Goal: Entertainment & Leisure: Browse casually

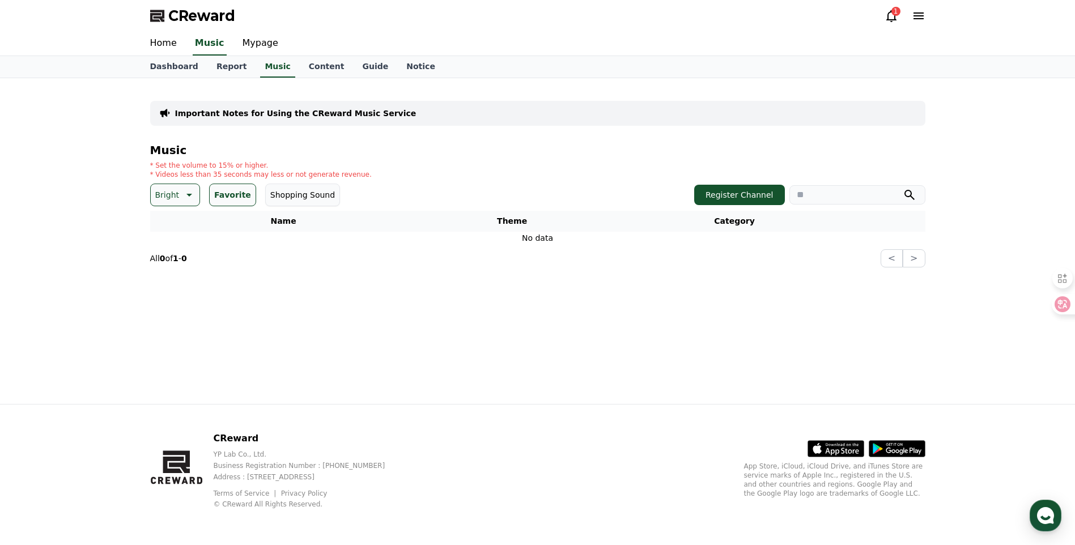
click at [175, 206] on button "Bright" at bounding box center [175, 195] width 50 height 23
click at [229, 184] on button "Favorite" at bounding box center [232, 195] width 47 height 23
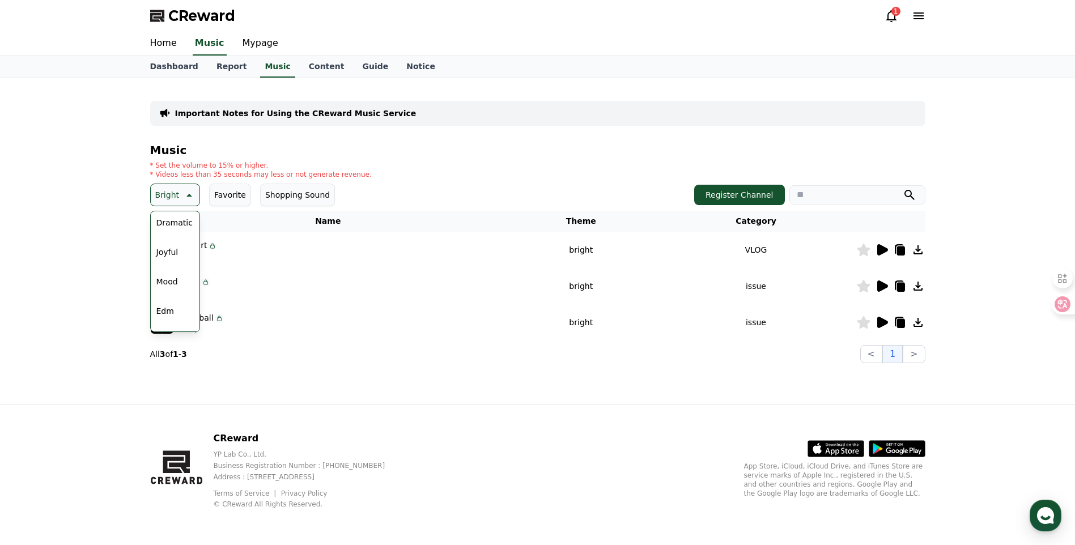
scroll to position [283, 0]
click at [168, 292] on button "Edm" at bounding box center [165, 295] width 27 height 25
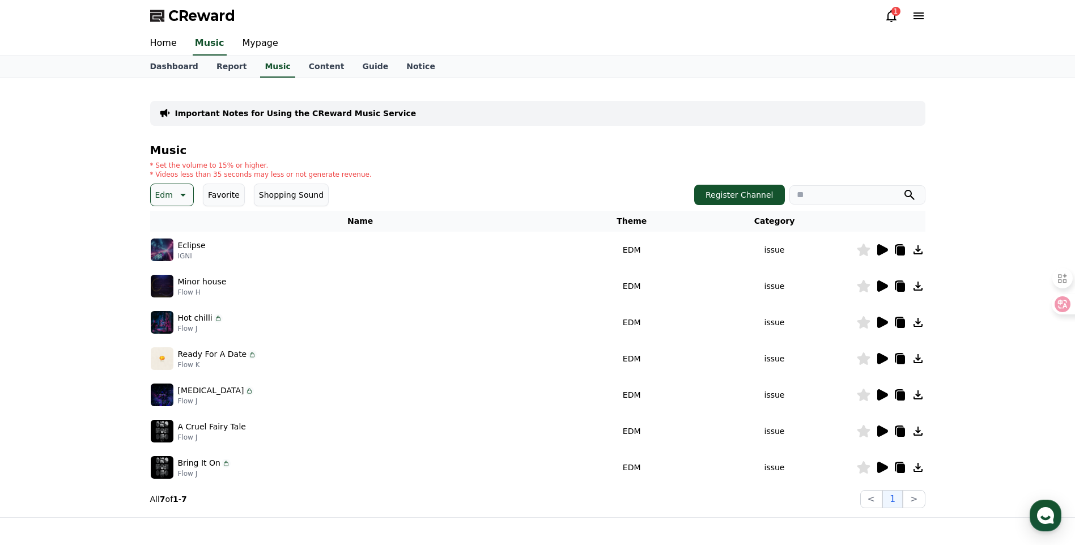
click at [887, 249] on icon at bounding box center [882, 249] width 11 height 11
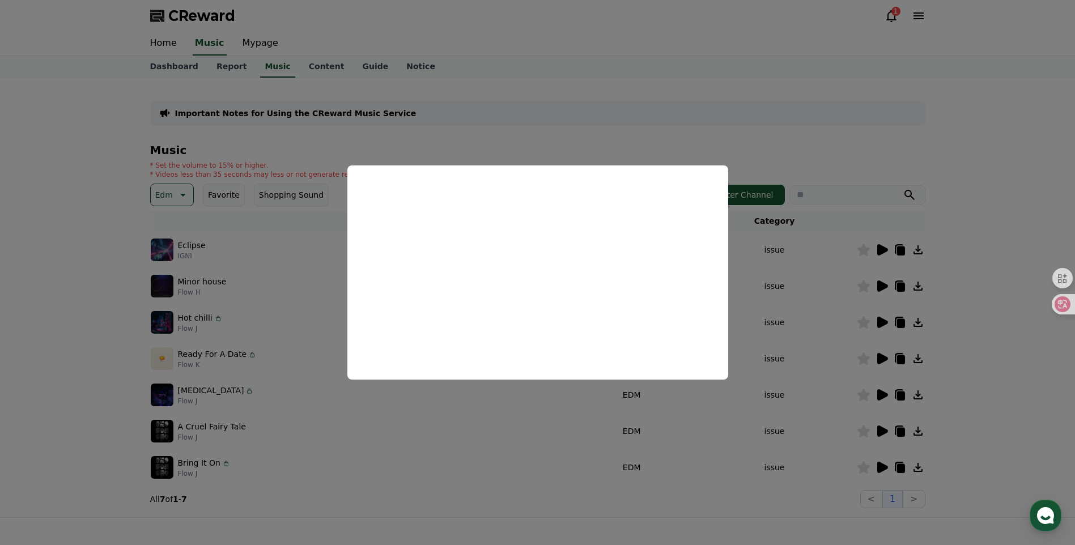
click at [839, 281] on button "close modal" at bounding box center [537, 272] width 1075 height 545
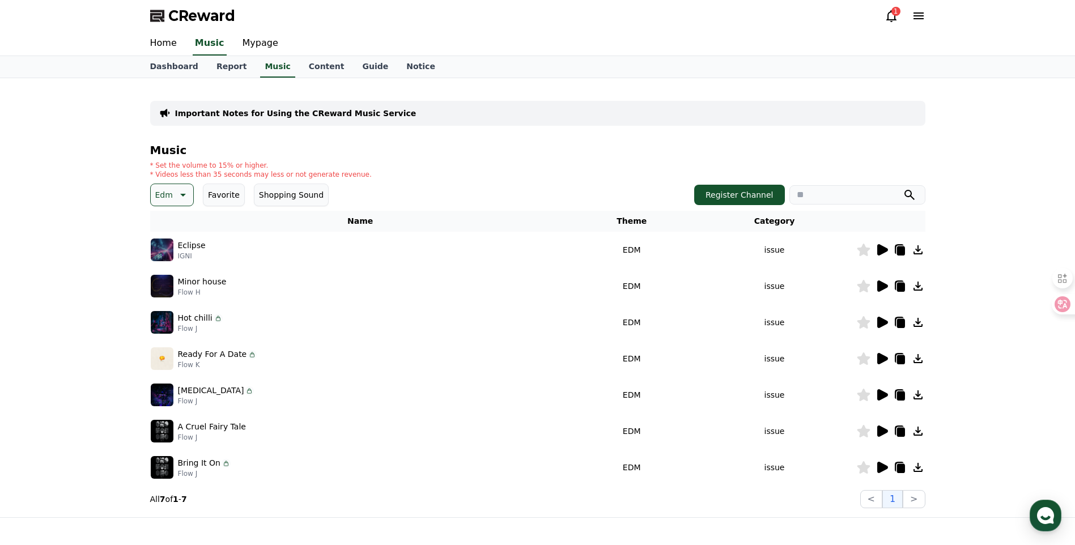
click at [879, 282] on icon at bounding box center [882, 286] width 11 height 11
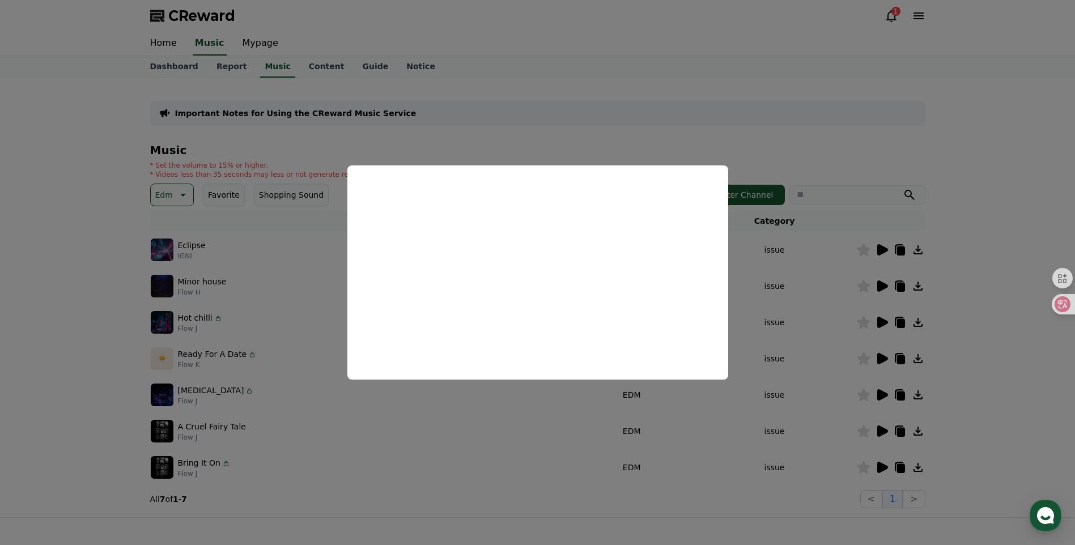
click at [762, 303] on button "close modal" at bounding box center [537, 272] width 1075 height 545
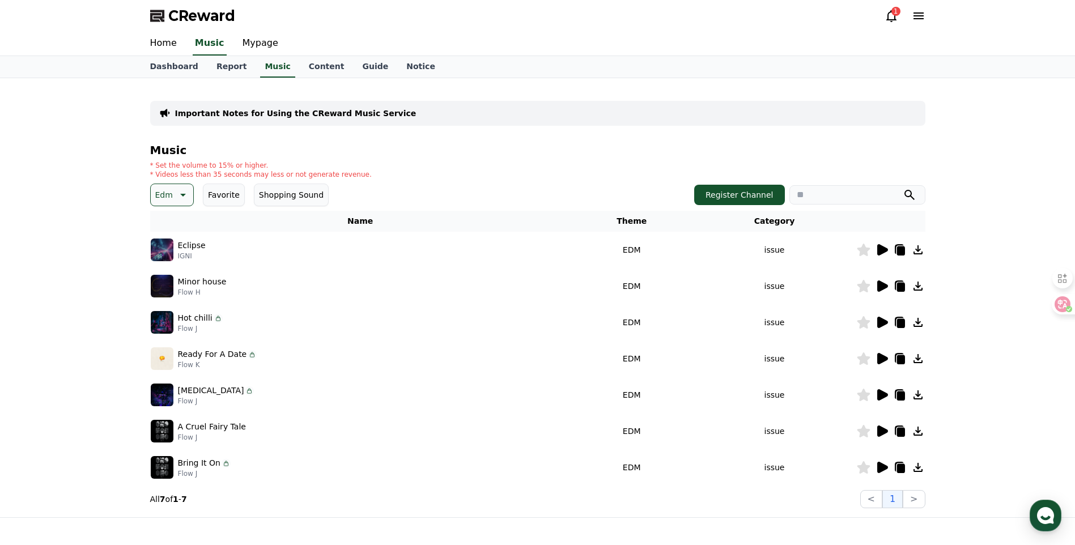
drag, startPoint x: 113, startPoint y: 118, endPoint x: 291, endPoint y: 146, distance: 180.7
click at [291, 146] on div "Important Notes for Using the CReward Music Service Music * Set the volume to 1…" at bounding box center [537, 297] width 1075 height 439
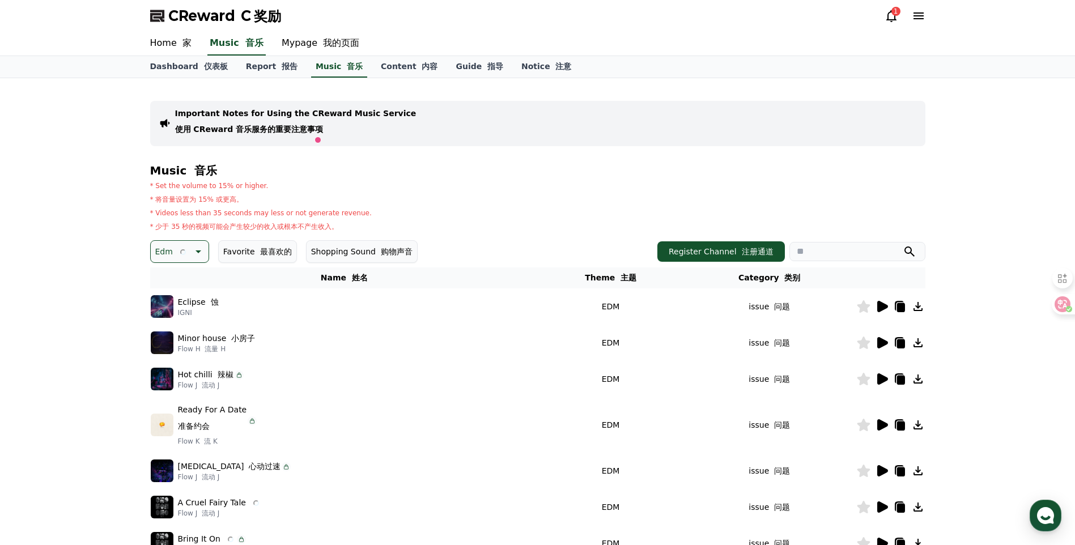
drag, startPoint x: 291, startPoint y: 146, endPoint x: 398, endPoint y: 147, distance: 106.6
click at [398, 147] on div "Important Notes for Using the CReward Music Service 使用 CReward 音乐服务的重要注意事项 Musi…" at bounding box center [537, 335] width 775 height 497
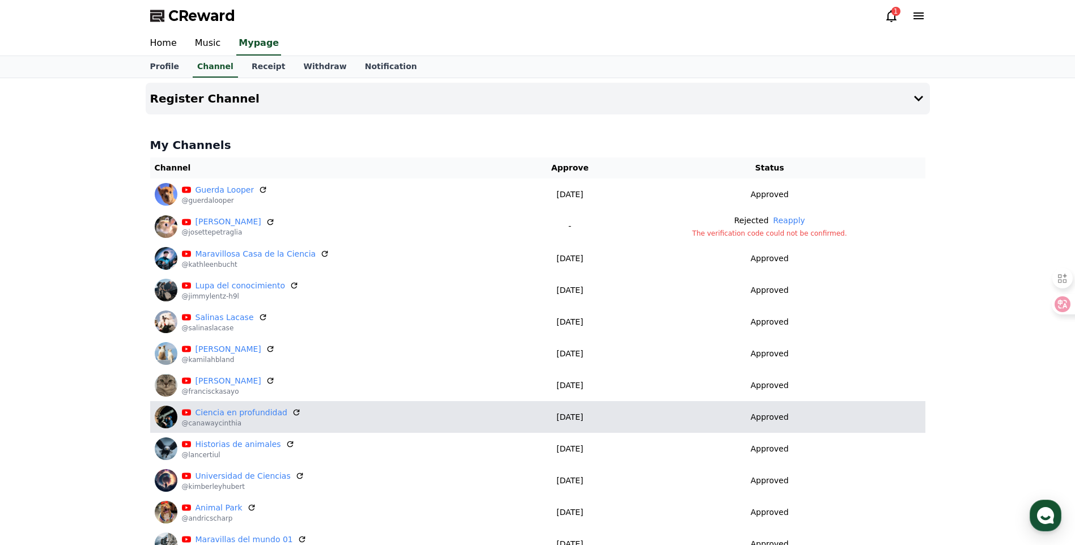
scroll to position [95, 0]
